Goal: Task Accomplishment & Management: Use online tool/utility

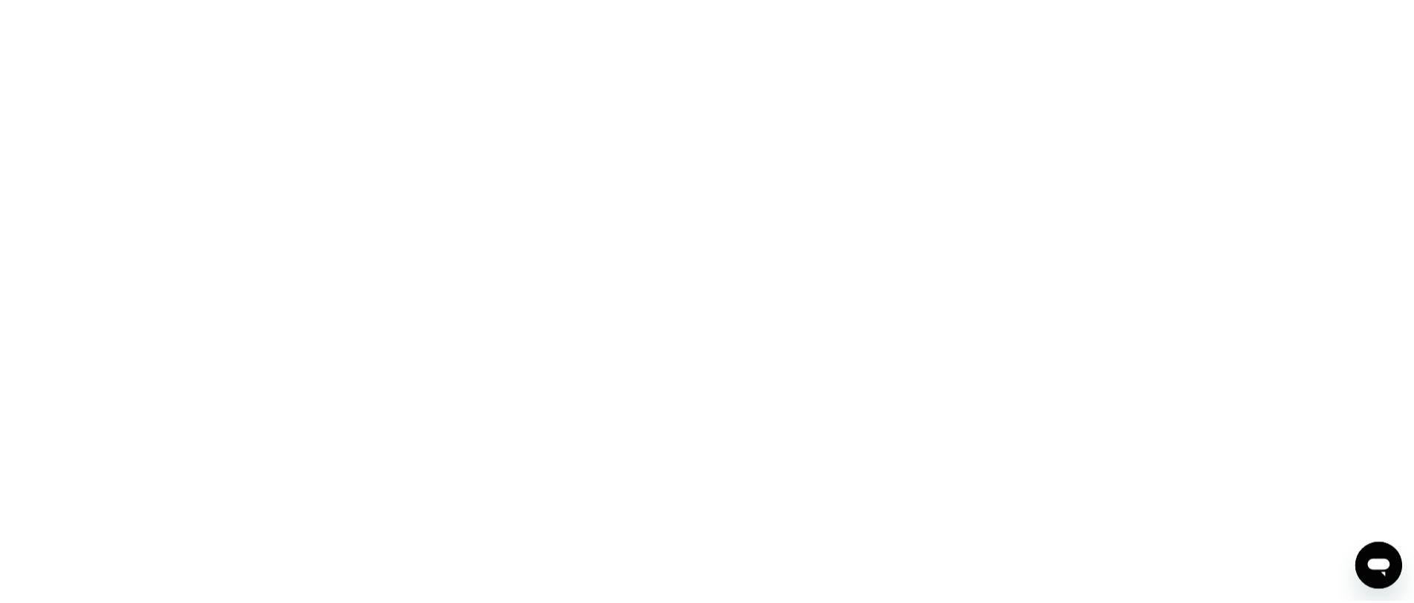
click icon
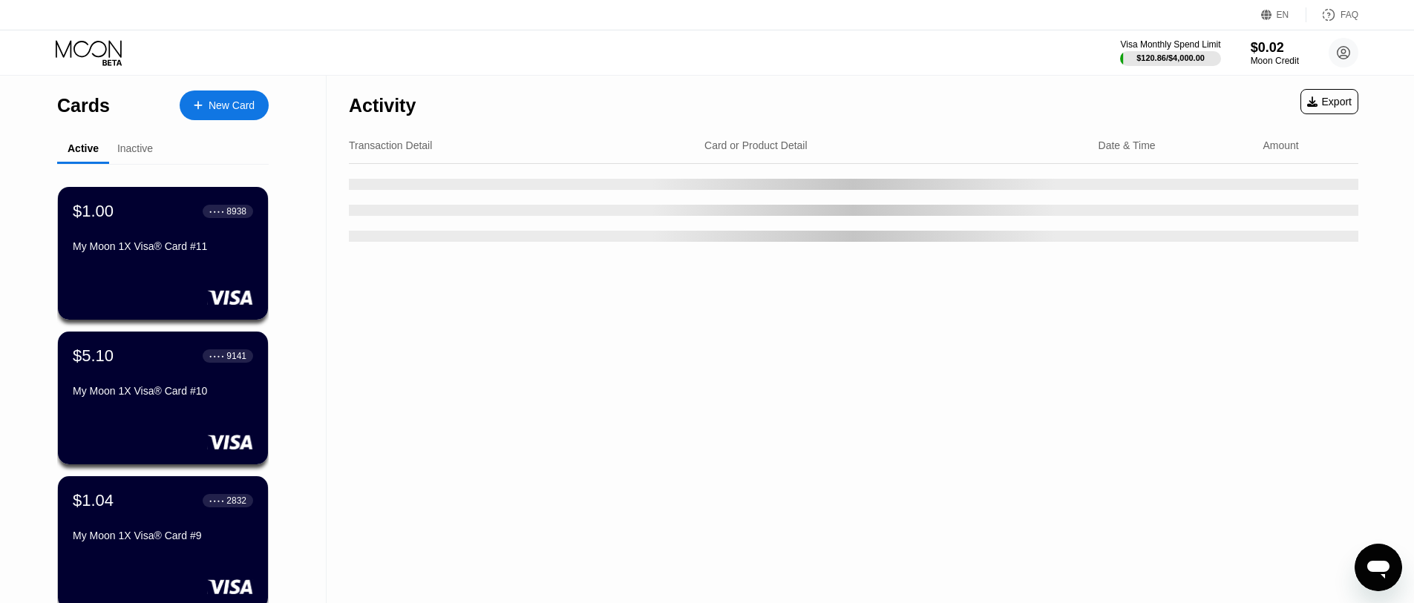
click at [211, 108] on div "New Card" at bounding box center [232, 105] width 46 height 13
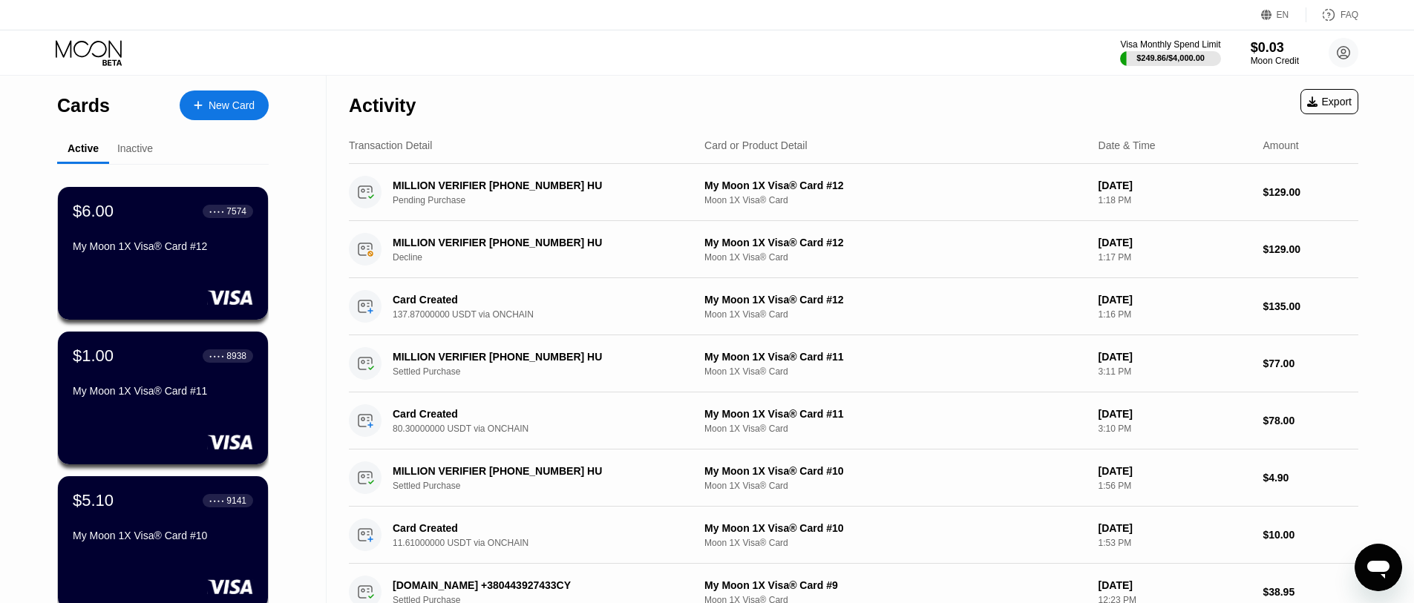
click at [809, 113] on div "Activity Export" at bounding box center [853, 102] width 1009 height 52
